Goal: Navigation & Orientation: Go to known website

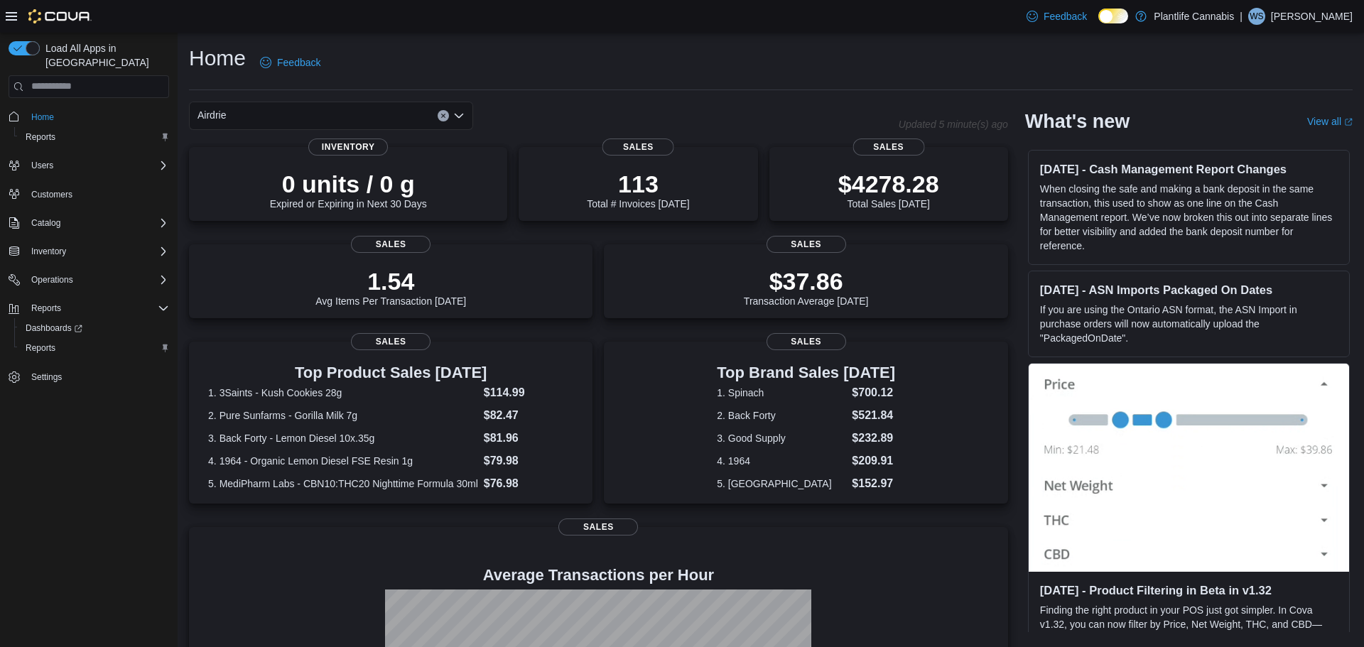
scroll to position [173, 0]
